Goal: Task Accomplishment & Management: Manage account settings

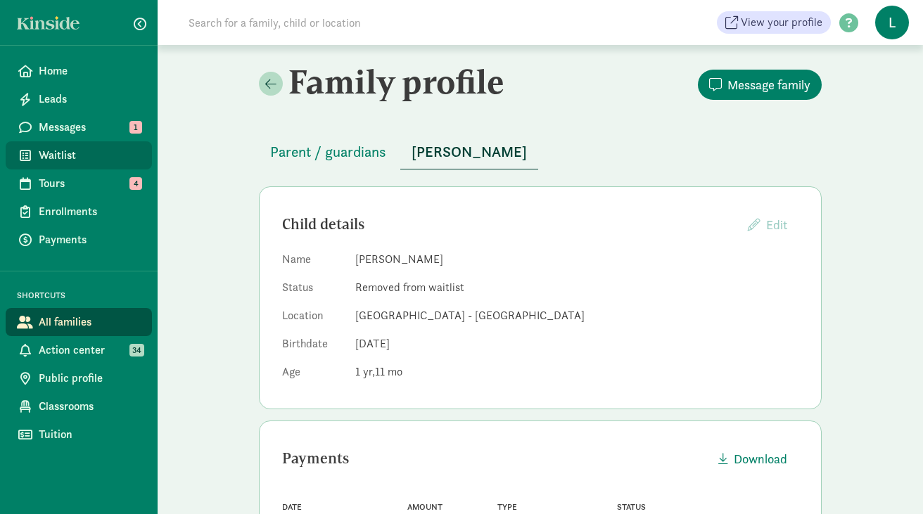
click at [51, 153] on span "Waitlist" at bounding box center [90, 155] width 102 height 17
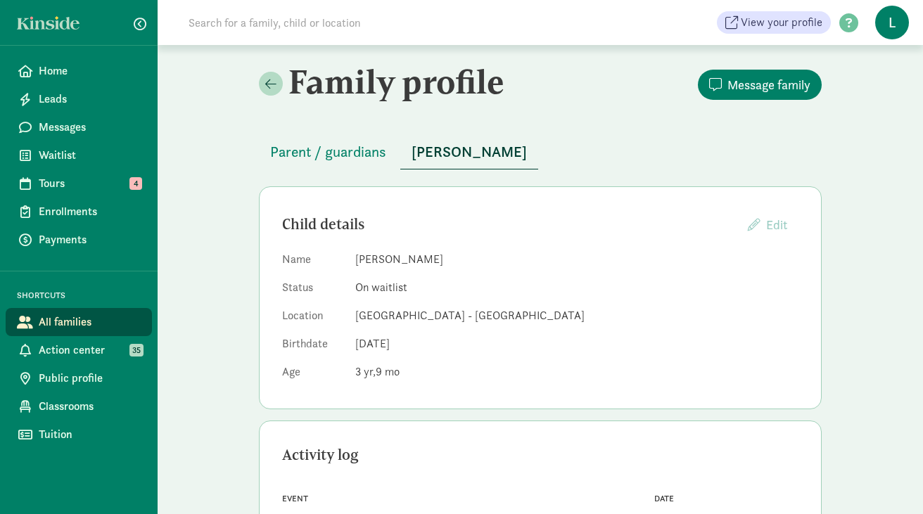
scroll to position [257, 0]
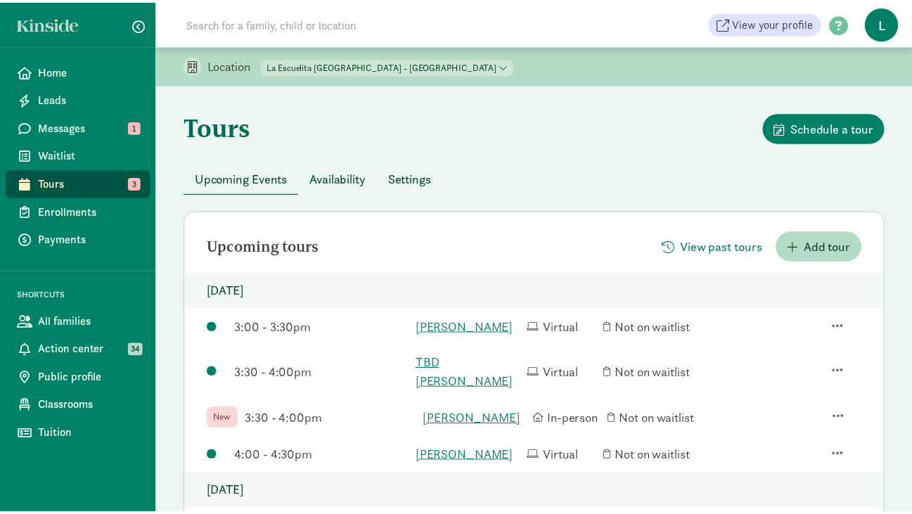
scroll to position [164, 0]
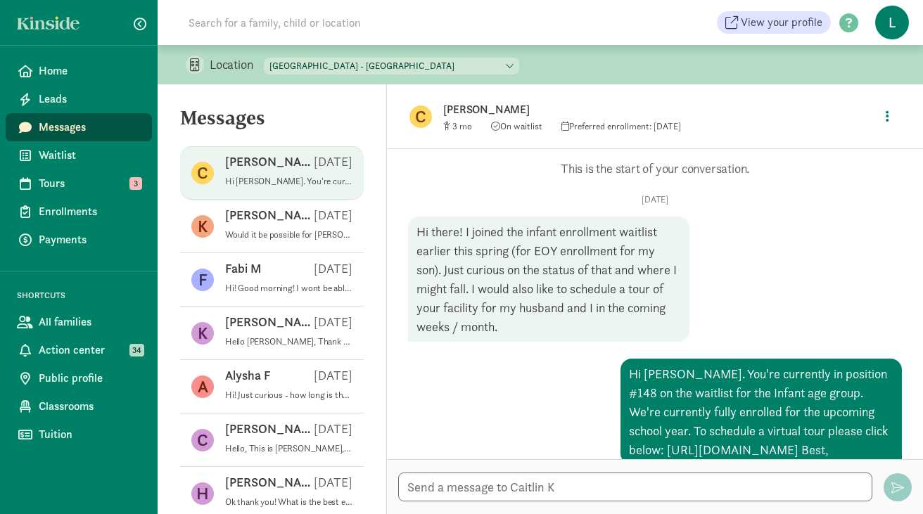
scroll to position [187, 0]
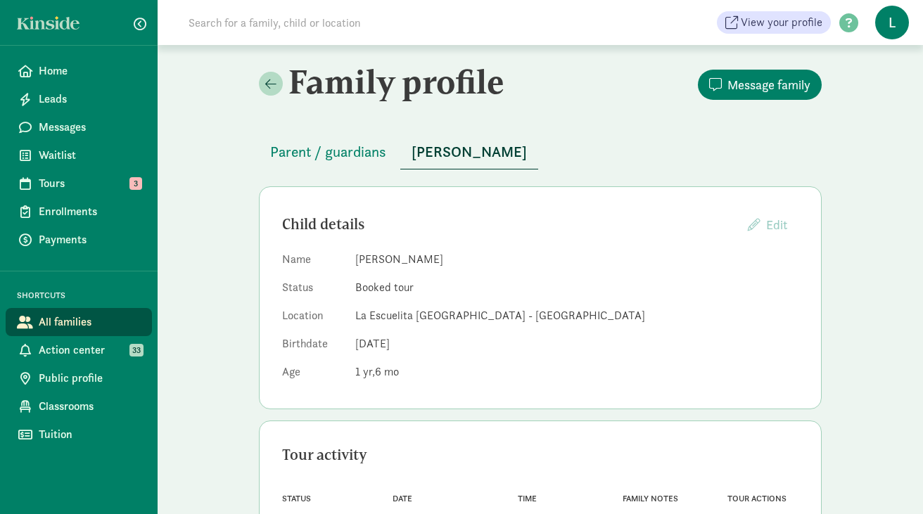
click at [253, 21] on input at bounding box center [377, 22] width 395 height 28
paste input "[PERSON_NAME]"
type input "[PERSON_NAME]"
click at [95, 68] on span "Home" at bounding box center [90, 71] width 102 height 17
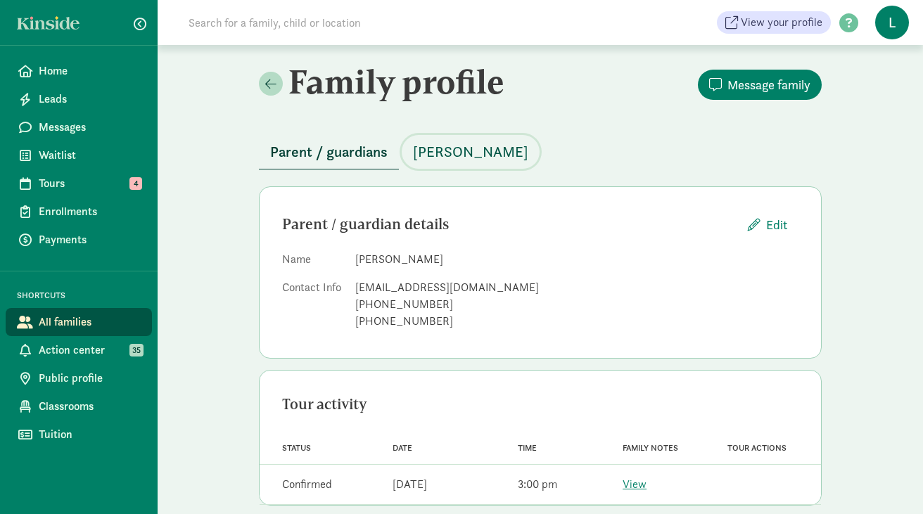
click at [466, 147] on span "Dylan Seto" at bounding box center [470, 152] width 115 height 23
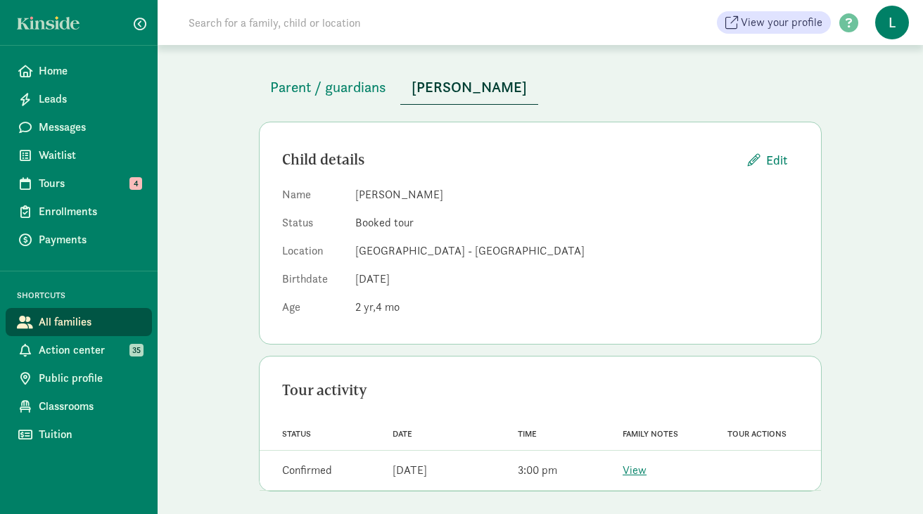
scroll to position [70, 0]
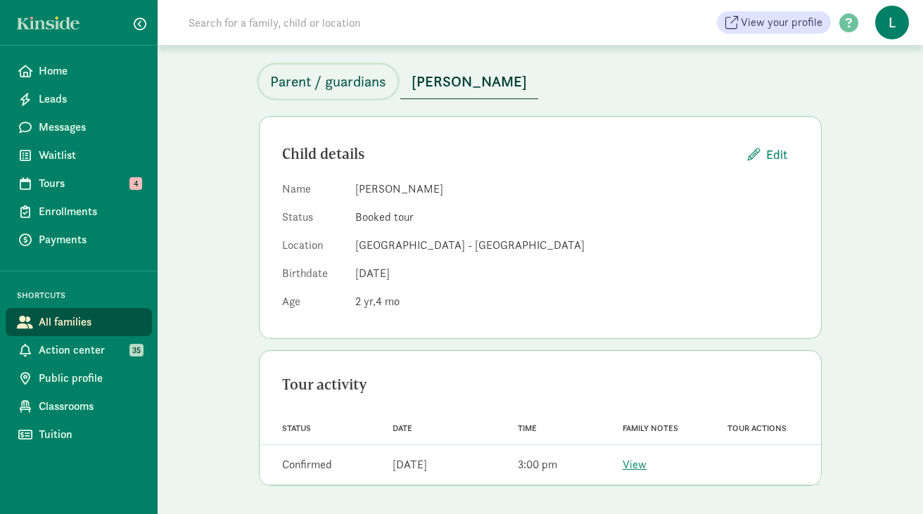
click at [341, 84] on span "Parent / guardians" at bounding box center [328, 81] width 116 height 23
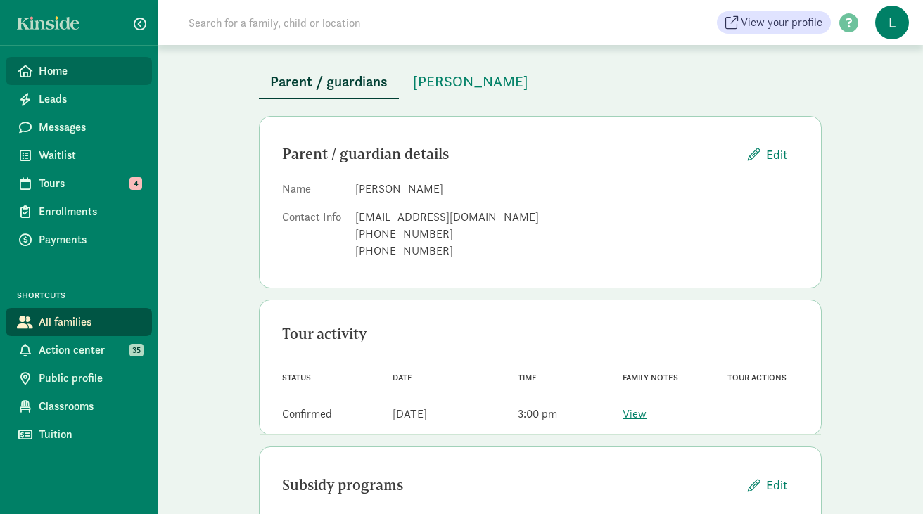
click at [75, 74] on span "Home" at bounding box center [90, 71] width 102 height 17
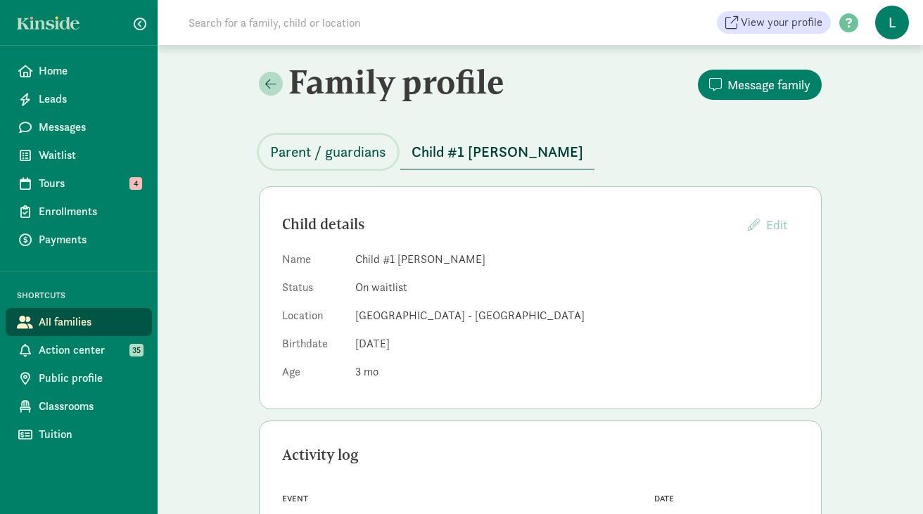
click at [355, 146] on span "Parent / guardians" at bounding box center [328, 152] width 116 height 23
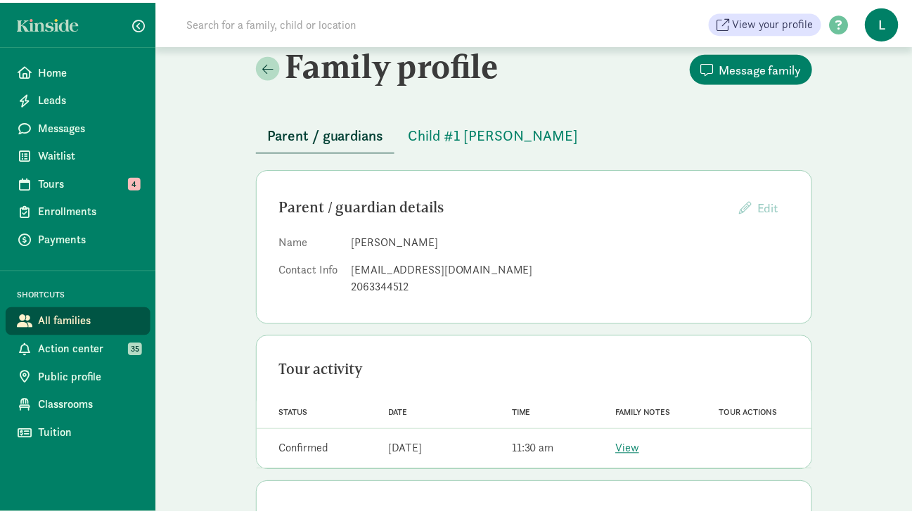
scroll to position [125, 0]
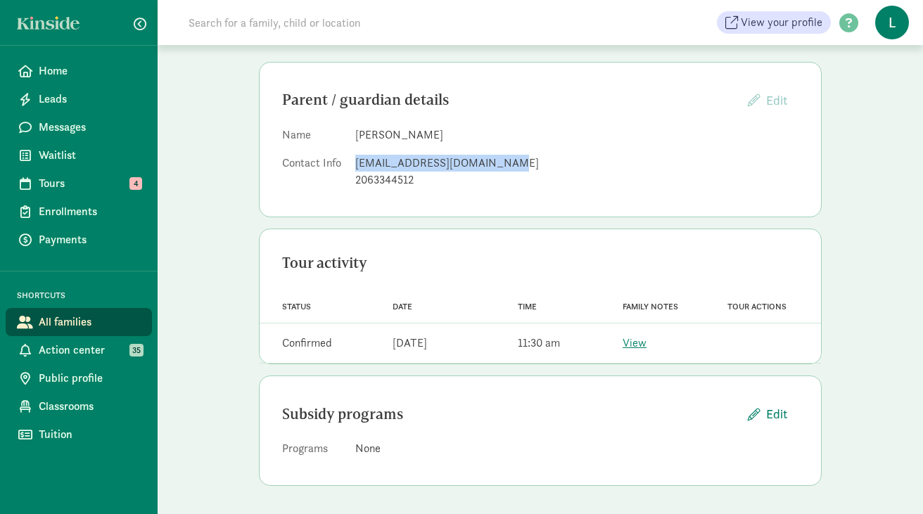
drag, startPoint x: 496, startPoint y: 161, endPoint x: 357, endPoint y: 166, distance: 138.7
click at [357, 166] on div "melissasanford16@gmail.com" at bounding box center [576, 163] width 443 height 17
copy div "melissasanford16@gmail.com"
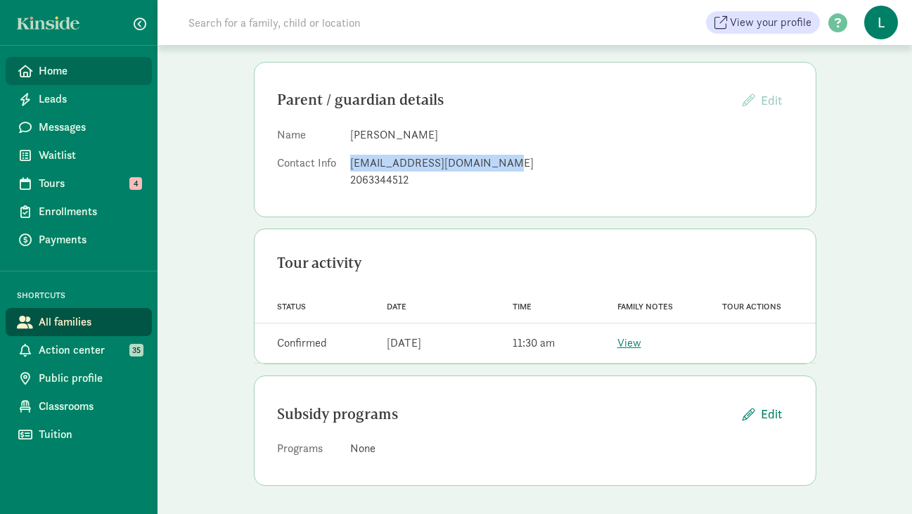
click at [44, 74] on span "Home" at bounding box center [90, 71] width 102 height 17
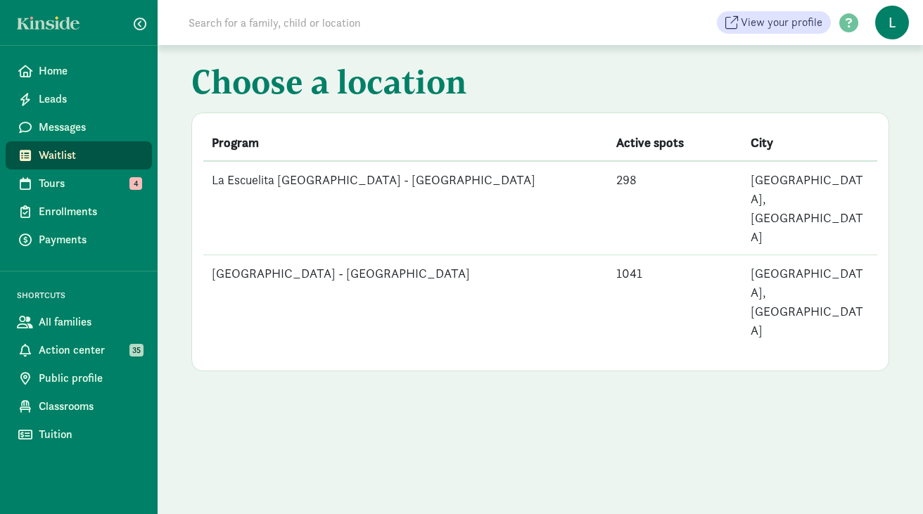
click at [255, 255] on td "La Escuelita Bilingual School - Green Lake" at bounding box center [405, 302] width 404 height 94
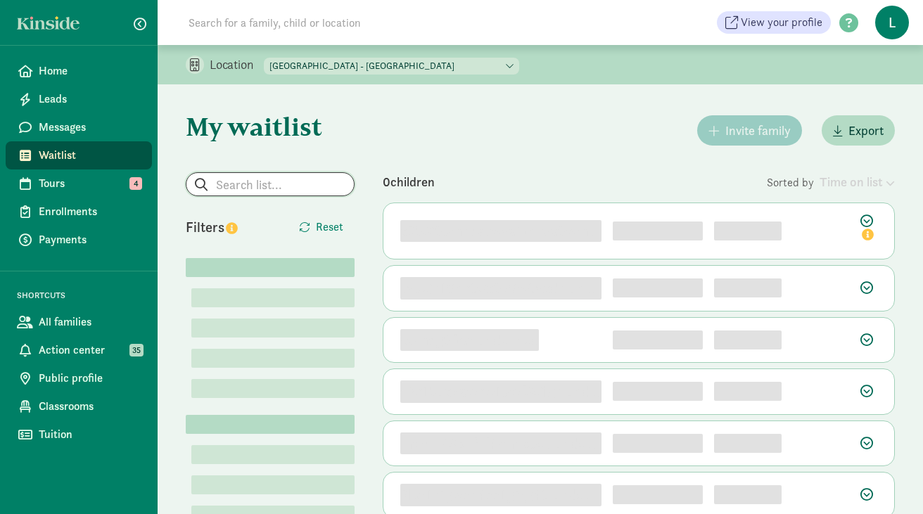
click at [246, 177] on input "search" at bounding box center [269, 184] width 167 height 23
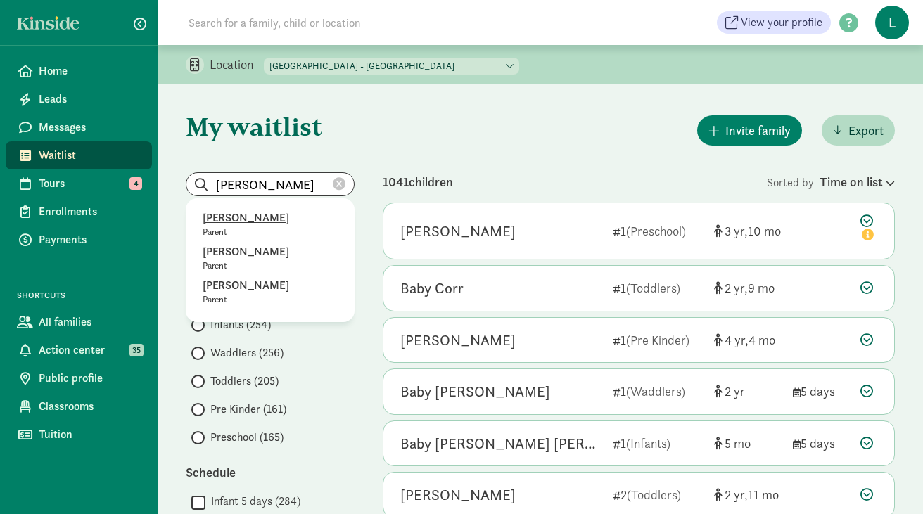
click at [268, 219] on p "Melissa Sanford" at bounding box center [270, 218] width 135 height 17
type input "Melissa Sanford"
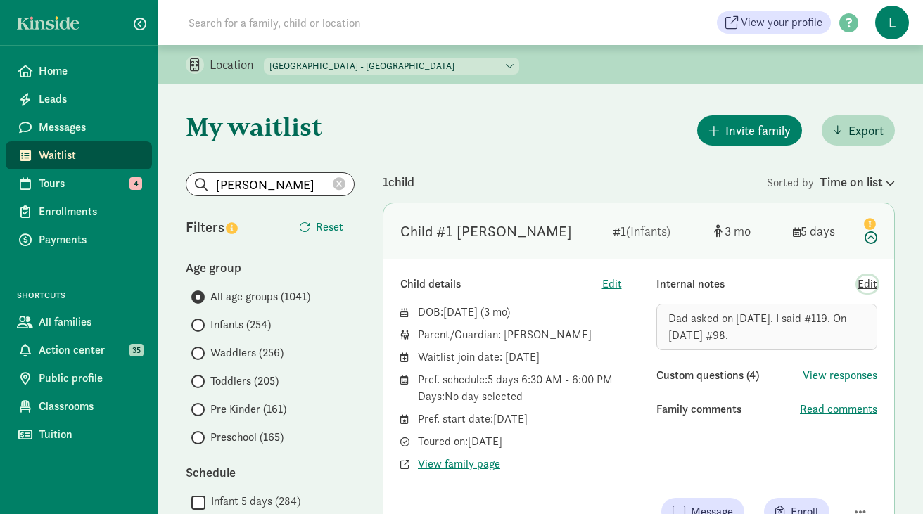
click at [864, 283] on span "Edit" at bounding box center [868, 284] width 20 height 17
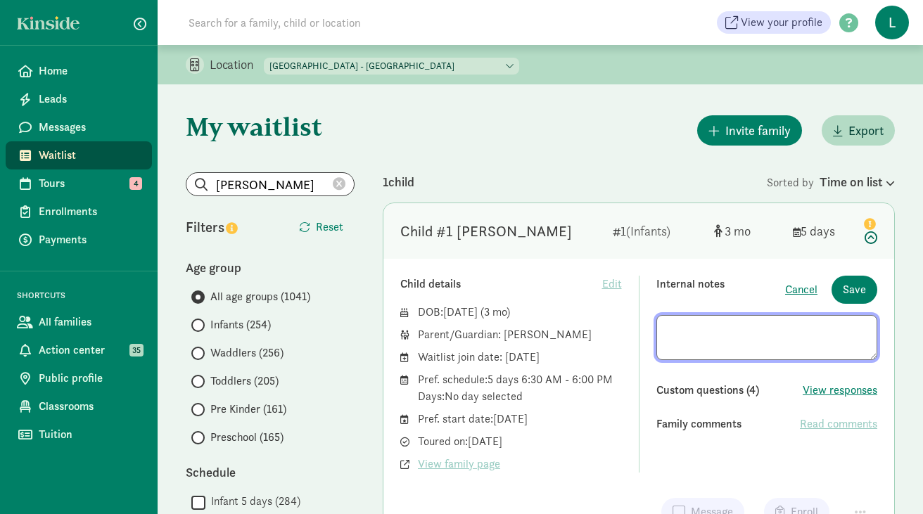
drag, startPoint x: 737, startPoint y: 345, endPoint x: 642, endPoint y: 330, distance: 95.5
click at [642, 330] on div "Child details Edit DOB: Apr 25, 2025 ( 3 ) Parent/Guardian: Melissa Sanford Wai…" at bounding box center [638, 374] width 477 height 197
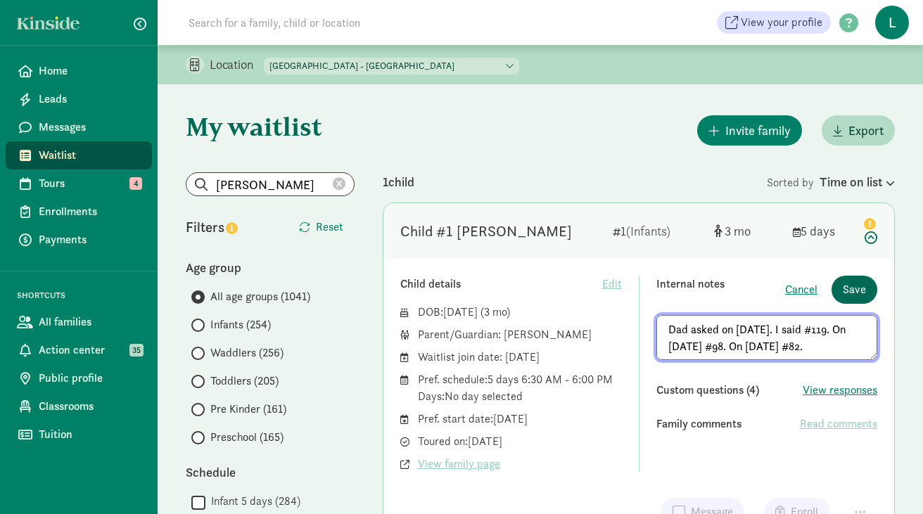
type textarea "Dad asked on 3/19/25. I said #119. On 5/27/25 #98. On 8/13/25 #82."
click at [846, 291] on span "Save" at bounding box center [854, 289] width 23 height 17
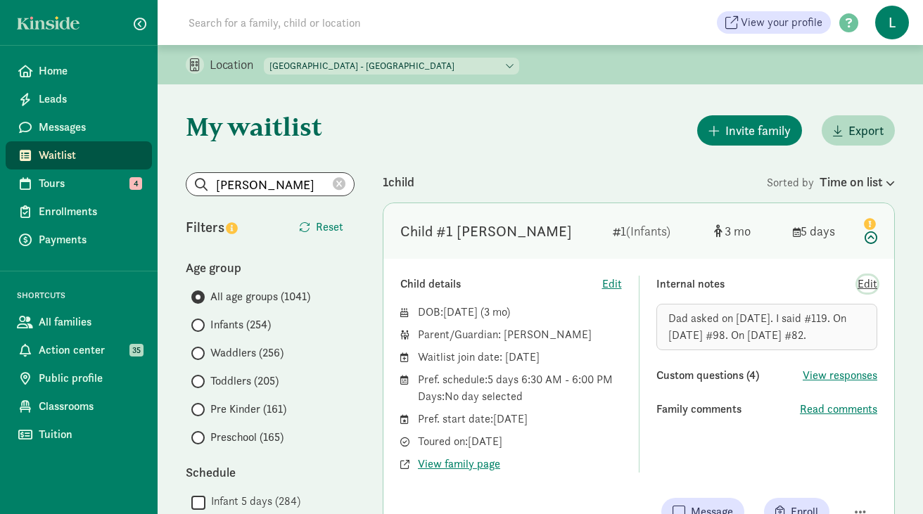
click at [872, 286] on span "Edit" at bounding box center [868, 284] width 20 height 17
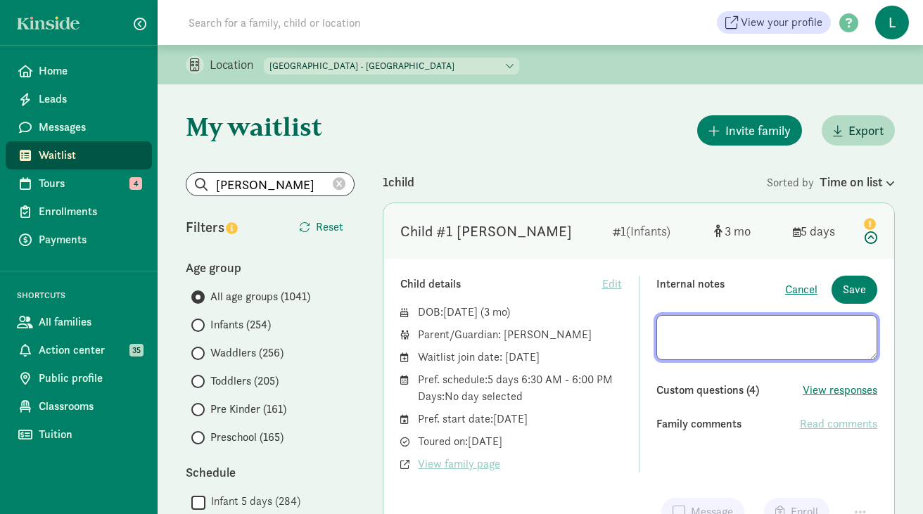
drag, startPoint x: 822, startPoint y: 348, endPoint x: 657, endPoint y: 329, distance: 166.3
click at [657, 329] on textarea at bounding box center [767, 337] width 222 height 45
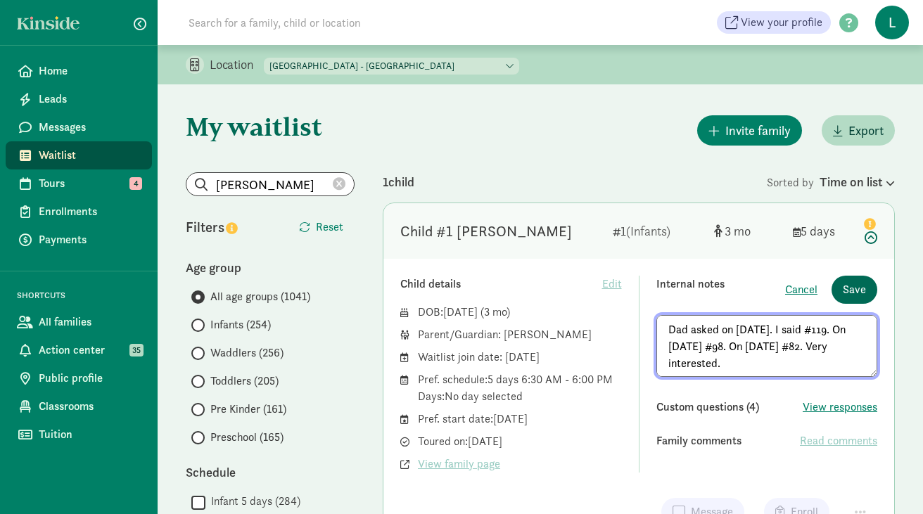
type textarea "Dad asked on 3/19/25. I said #119. On 5/27/25 #98. On 8/13/25 #82. Very interes…"
click at [862, 290] on span "Save" at bounding box center [854, 289] width 23 height 17
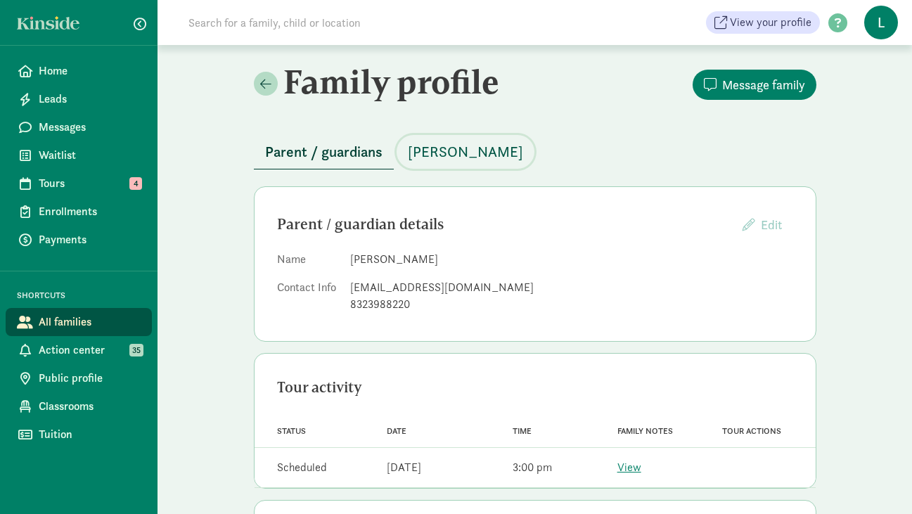
click at [447, 156] on span "[PERSON_NAME]" at bounding box center [465, 152] width 115 height 23
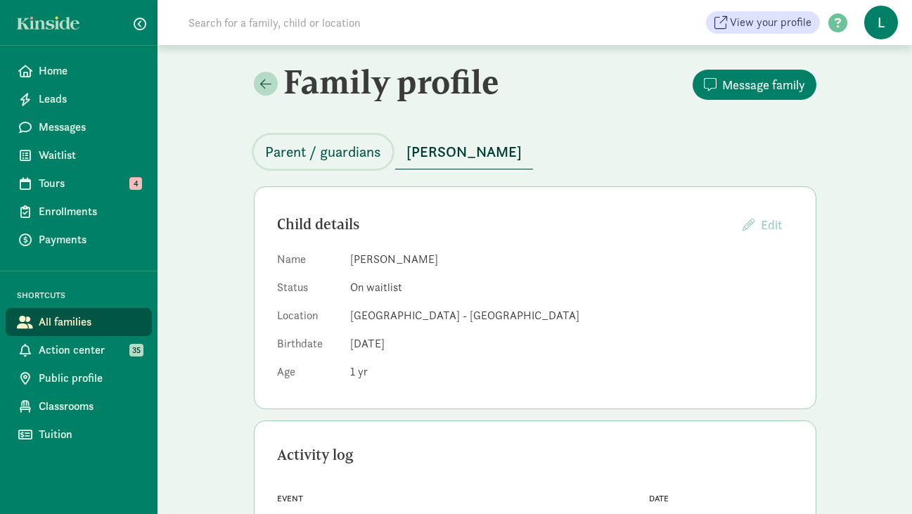
click at [365, 154] on span "Parent / guardians" at bounding box center [323, 152] width 116 height 23
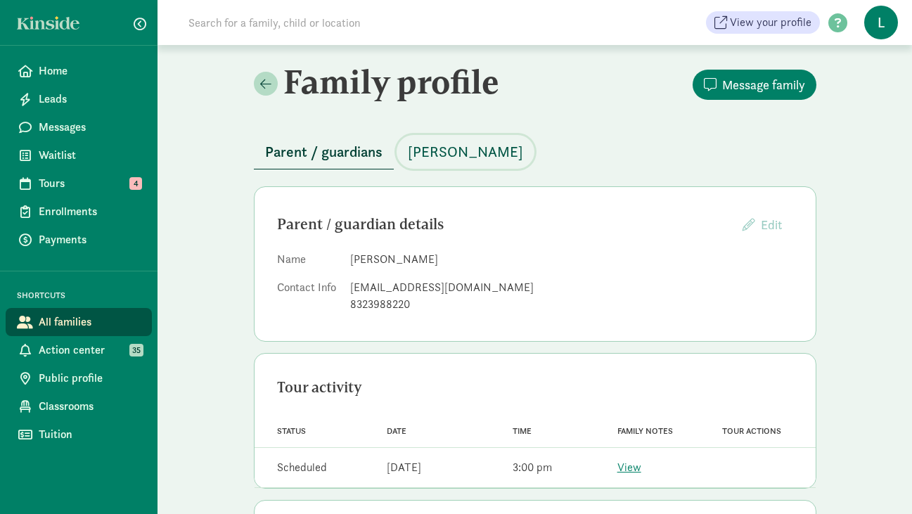
click at [448, 157] on span "[PERSON_NAME]" at bounding box center [465, 152] width 115 height 23
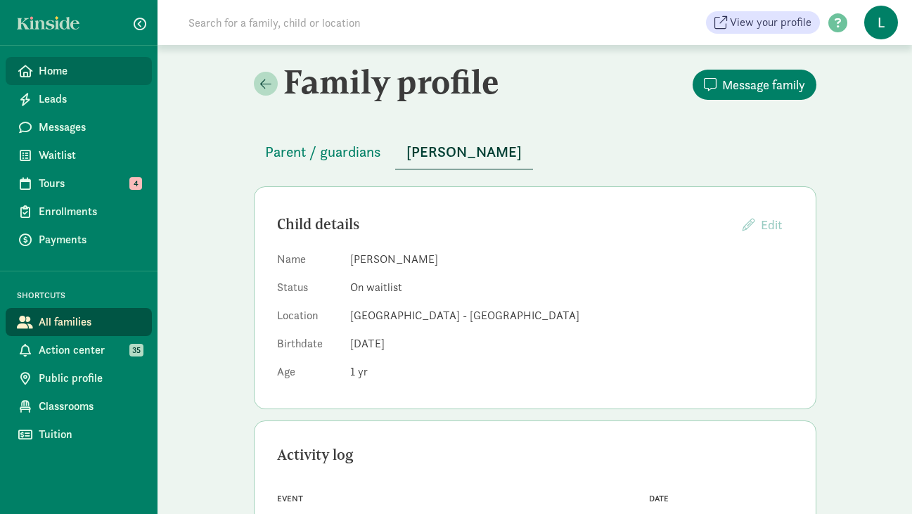
click at [68, 75] on span "Home" at bounding box center [90, 71] width 102 height 17
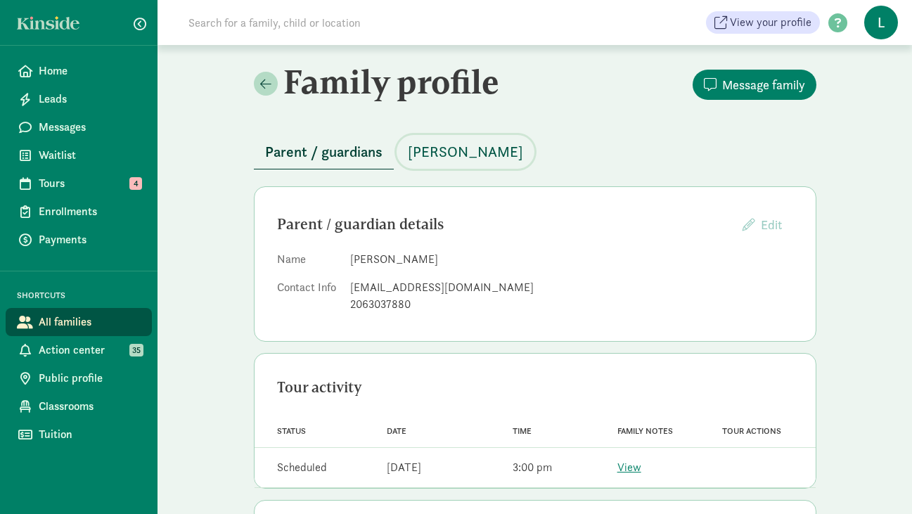
click at [440, 149] on span "[PERSON_NAME]" at bounding box center [465, 152] width 115 height 23
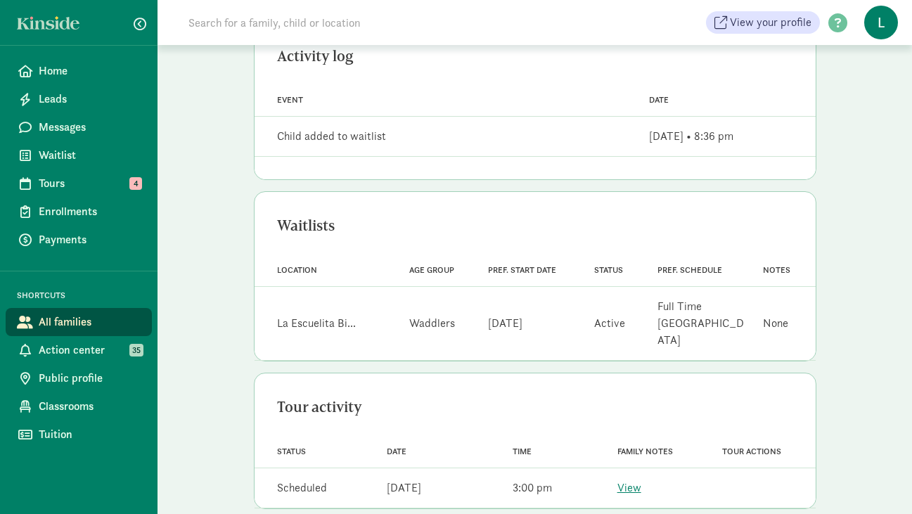
scroll to position [405, 0]
